Goal: Information Seeking & Learning: Learn about a topic

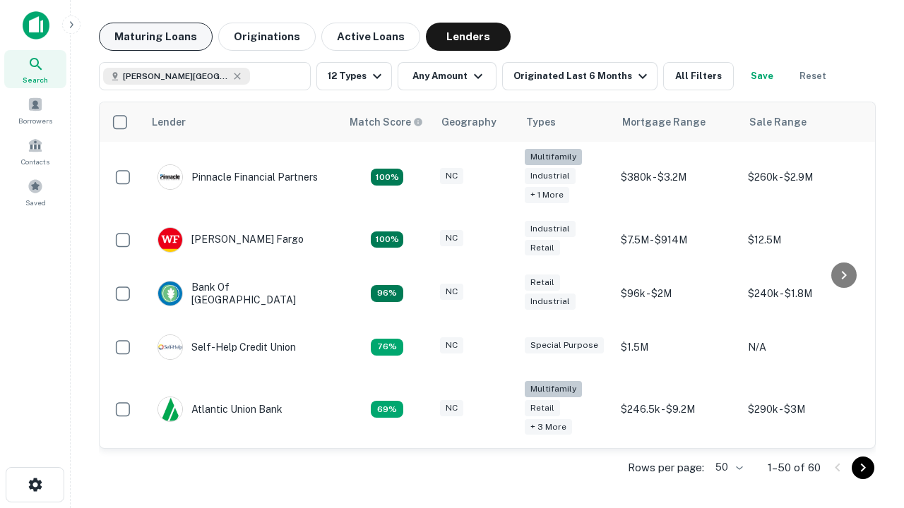
click at [155, 37] on button "Maturing Loans" at bounding box center [156, 37] width 114 height 28
